Goal: Check status: Check status

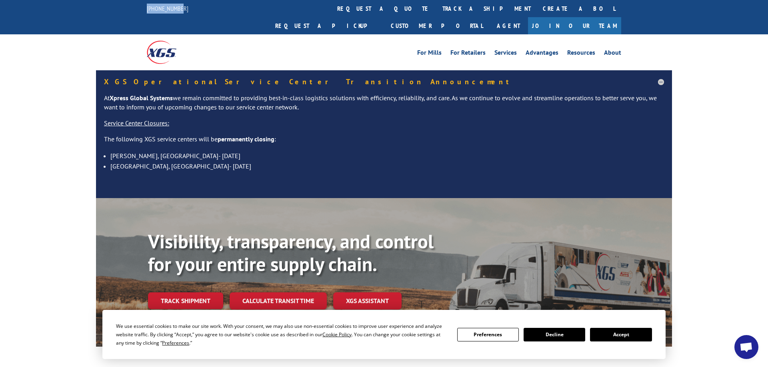
drag, startPoint x: 141, startPoint y: 9, endPoint x: 184, endPoint y: 10, distance: 43.2
click at [184, 10] on div "844-947-7447 request a quote track a shipment Create a BOL Request a pickup Cus…" at bounding box center [384, 17] width 768 height 34
copy link "[PHONE_NUMBER]"
click at [436, 8] on link "track a shipment" at bounding box center [486, 8] width 100 height 17
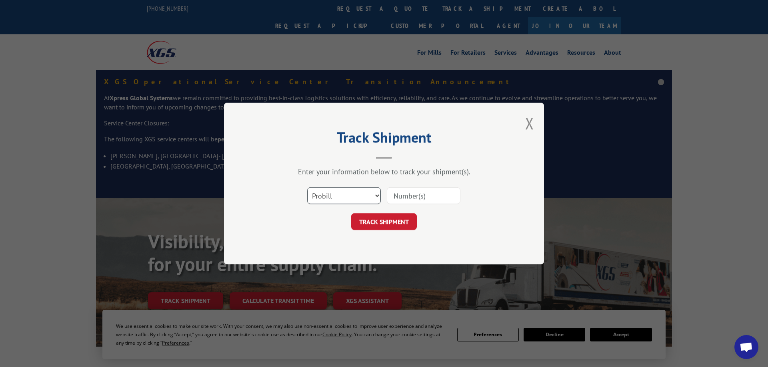
click at [307, 188] on select "Select category... Probill BOL PO" at bounding box center [344, 196] width 74 height 17
drag, startPoint x: 369, startPoint y: 193, endPoint x: 403, endPoint y: 202, distance: 35.7
click at [403, 202] on input at bounding box center [424, 196] width 74 height 17
click at [407, 197] on input at bounding box center [424, 196] width 74 height 17
type input "465132"
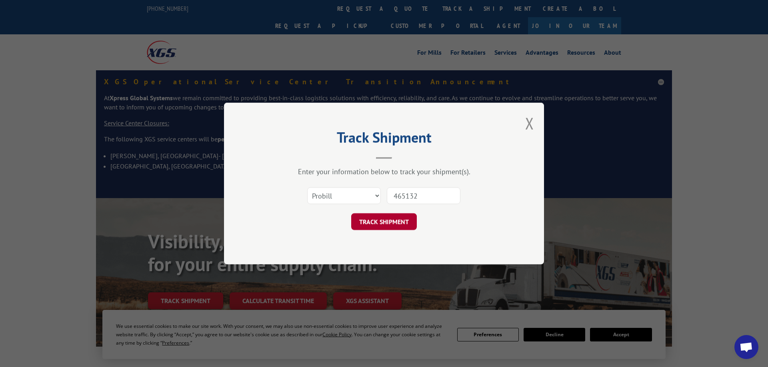
click at [406, 220] on button "TRACK SHIPMENT" at bounding box center [384, 221] width 66 height 17
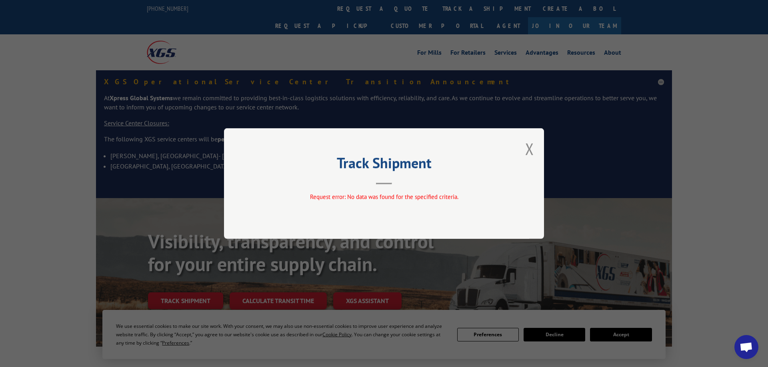
click at [521, 150] on div "Track Shipment Request error: No data was found for the specified criteria." at bounding box center [384, 183] width 320 height 111
click at [528, 149] on button "Close modal" at bounding box center [529, 148] width 9 height 21
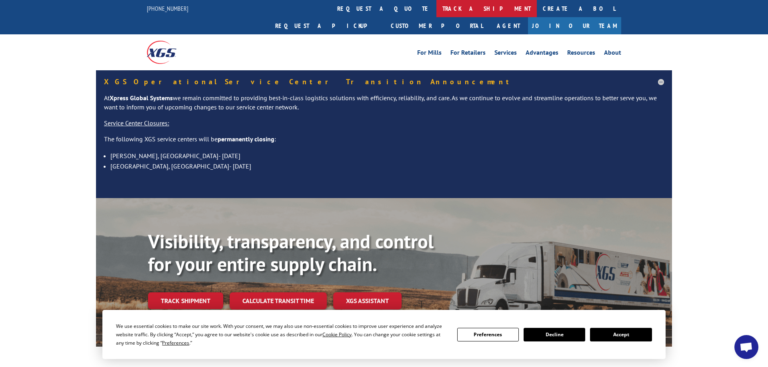
click at [436, 4] on link "track a shipment" at bounding box center [486, 8] width 100 height 17
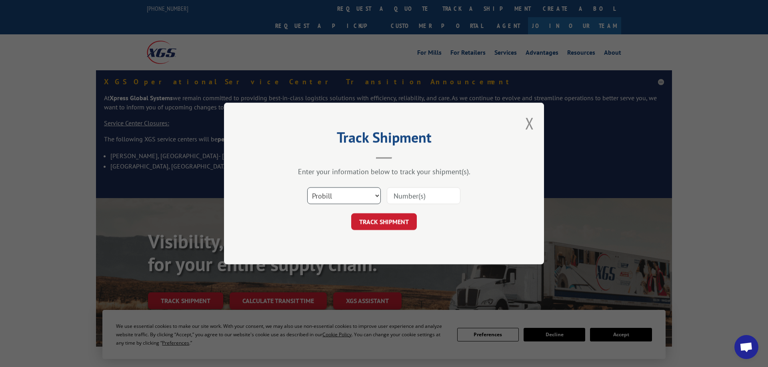
click at [307, 188] on select "Select category... Probill BOL PO" at bounding box center [344, 196] width 74 height 17
click at [415, 199] on input at bounding box center [424, 196] width 74 height 17
click at [421, 193] on input at bounding box center [424, 196] width 74 height 17
type input "17554935"
click at [400, 219] on button "TRACK SHIPMENT" at bounding box center [384, 221] width 66 height 17
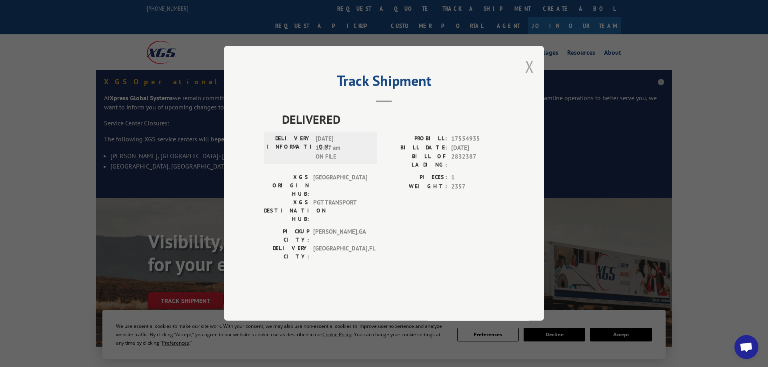
click at [529, 77] on button "Close modal" at bounding box center [529, 66] width 9 height 21
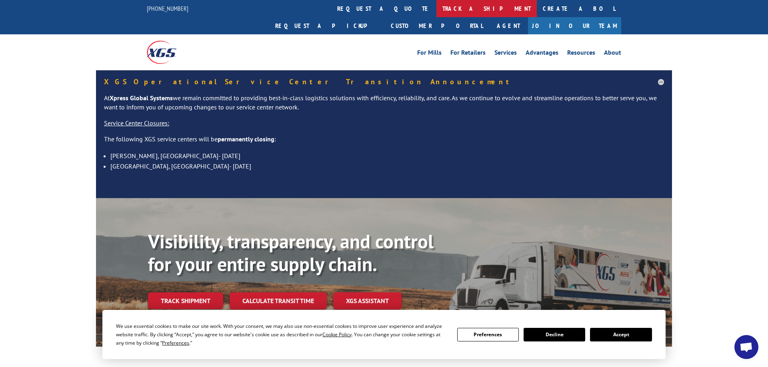
click at [436, 9] on link "track a shipment" at bounding box center [486, 8] width 100 height 17
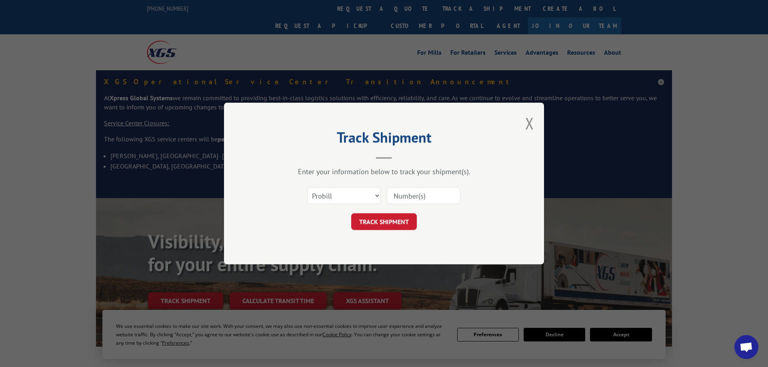
click at [470, 51] on div "Track Shipment Enter your information below to track your shipment(s). Select c…" at bounding box center [384, 183] width 768 height 367
click at [526, 128] on button "Close modal" at bounding box center [529, 123] width 9 height 21
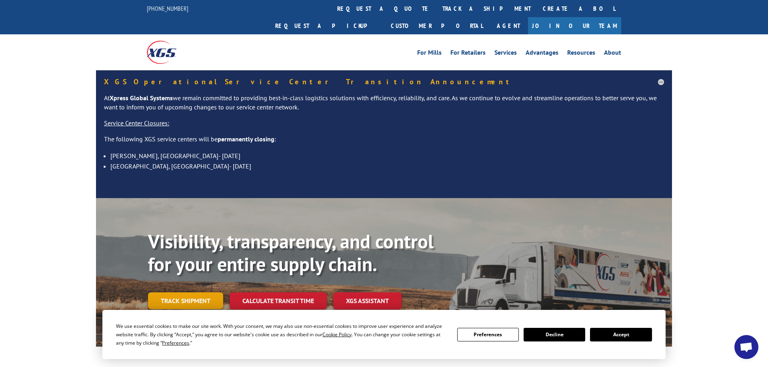
click at [194, 293] on link "Track shipment" at bounding box center [185, 301] width 75 height 17
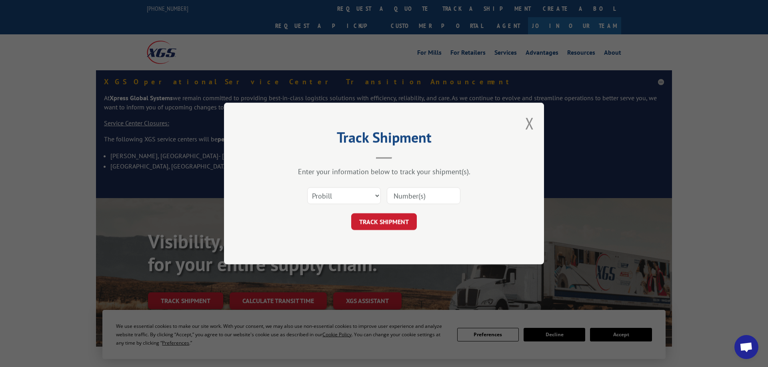
click at [524, 124] on div "Track Shipment Enter your information below to track your shipment(s). Select c…" at bounding box center [384, 184] width 320 height 162
click at [525, 124] on div "Track Shipment Enter your information below to track your shipment(s). Select c…" at bounding box center [384, 184] width 320 height 162
click at [530, 126] on button "Close modal" at bounding box center [529, 123] width 9 height 21
